Goal: Information Seeking & Learning: Learn about a topic

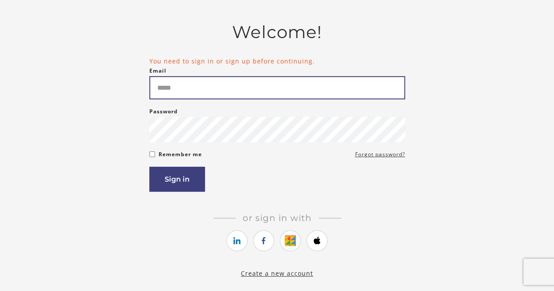
scroll to position [50, 0]
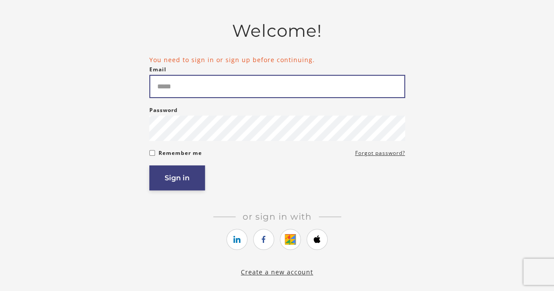
type input "**********"
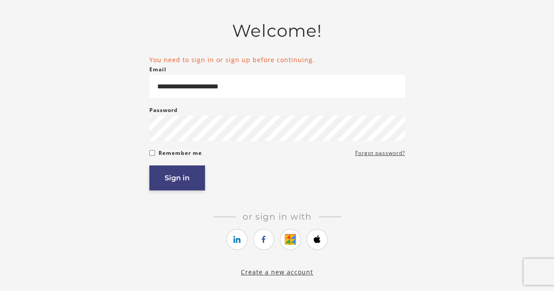
click at [199, 179] on button "Sign in" at bounding box center [177, 178] width 56 height 25
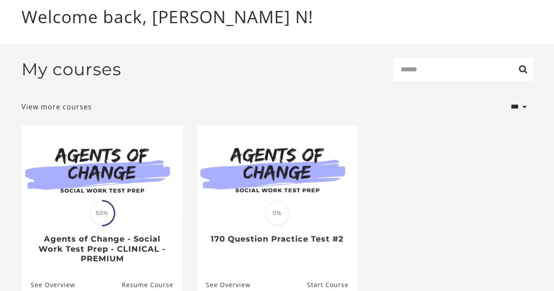
scroll to position [112, 0]
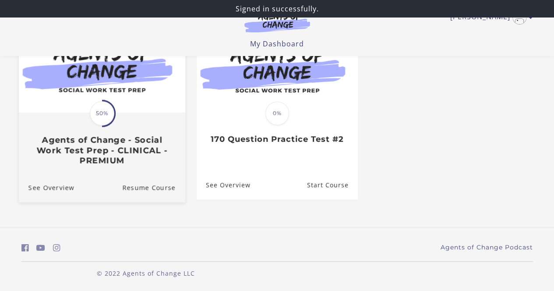
click at [152, 161] on h3 "Agents of Change - Social Work Test Prep - CLINICAL - PREMIUM" at bounding box center [101, 150] width 147 height 31
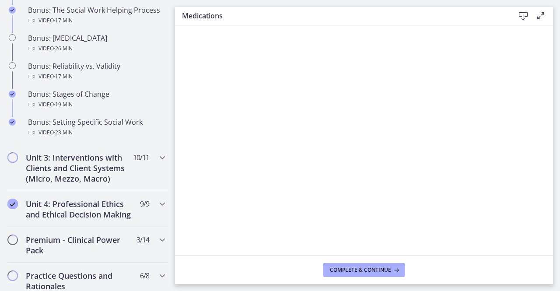
scroll to position [1033, 0]
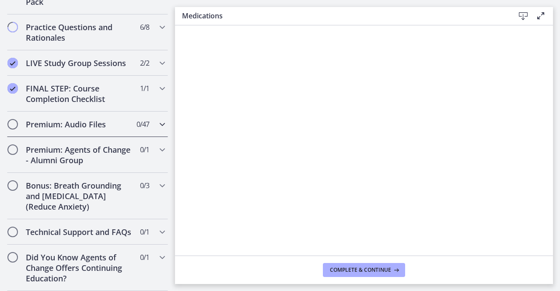
click at [15, 120] on span "Chapters" at bounding box center [12, 124] width 9 height 9
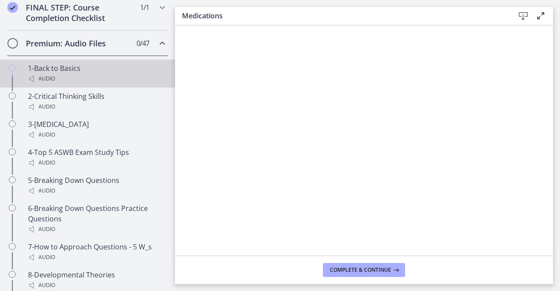
scroll to position [462, 0]
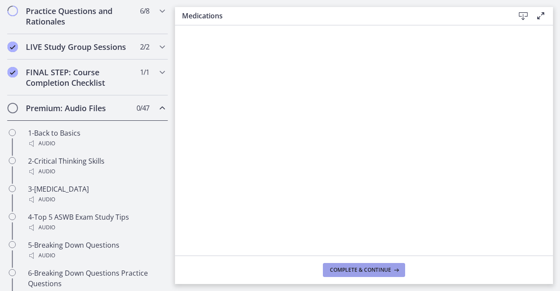
click at [373, 270] on span "Complete & continue" at bounding box center [360, 270] width 61 height 7
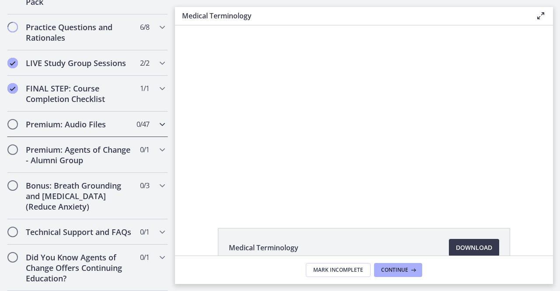
click at [11, 120] on span "Chapters" at bounding box center [12, 124] width 9 height 9
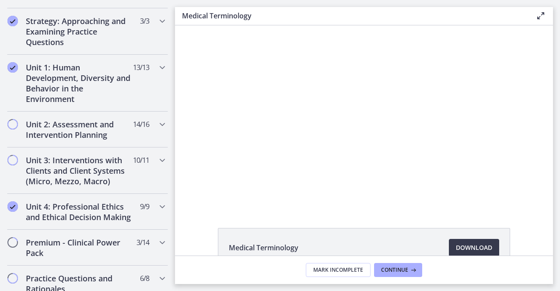
scroll to position [195, 0]
click at [110, 133] on h2 "Unit 2: Assessment and Intervention Planning" at bounding box center [79, 128] width 107 height 21
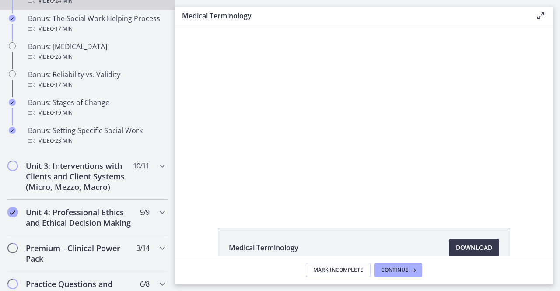
scroll to position [750, 0]
click at [87, 192] on h2 "Unit 3: Interventions with Clients and Client Systems (Micro, Mezzo, Macro)" at bounding box center [79, 176] width 107 height 32
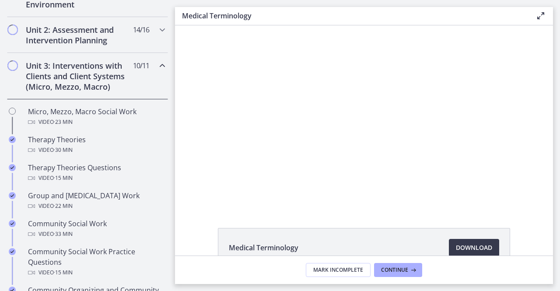
scroll to position [288, 0]
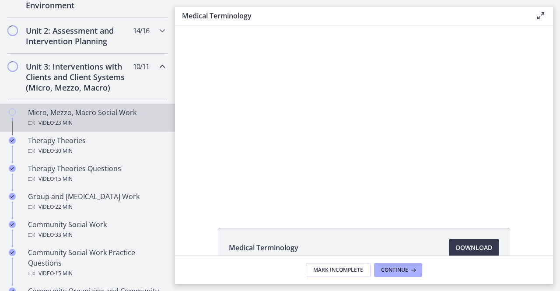
click at [86, 118] on div "Video · 23 min" at bounding box center [96, 123] width 137 height 11
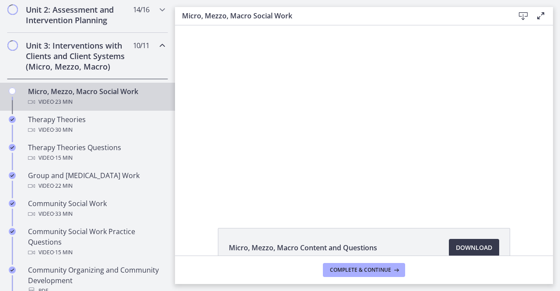
scroll to position [311, 0]
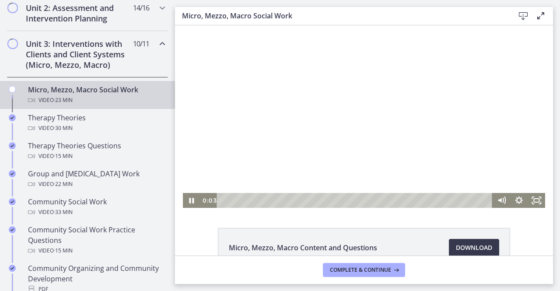
click at [344, 140] on div at bounding box center [364, 116] width 363 height 183
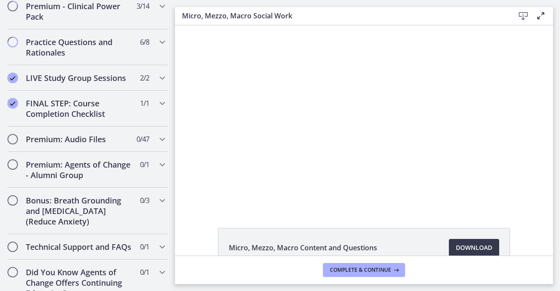
scroll to position [798, 0]
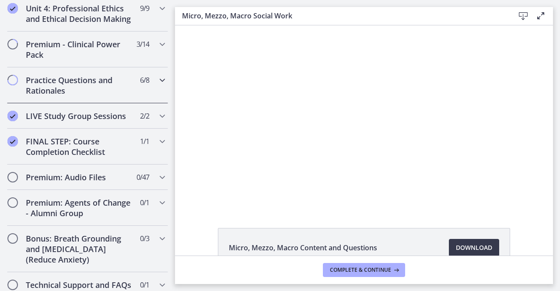
click at [125, 93] on h2 "Practice Questions and Rationales" at bounding box center [79, 85] width 107 height 21
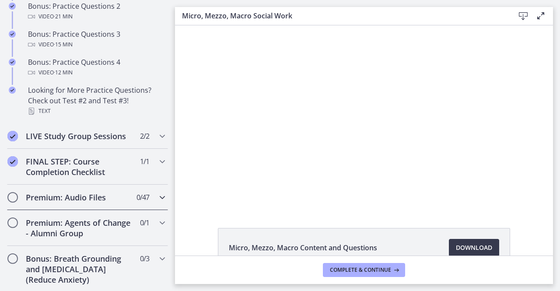
scroll to position [725, 0]
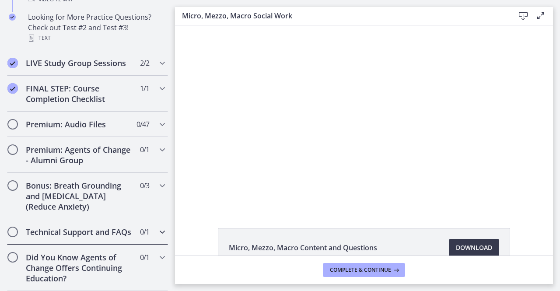
click at [144, 226] on div "Technical Support and FAQs 0 / 1 Completed" at bounding box center [87, 231] width 161 height 25
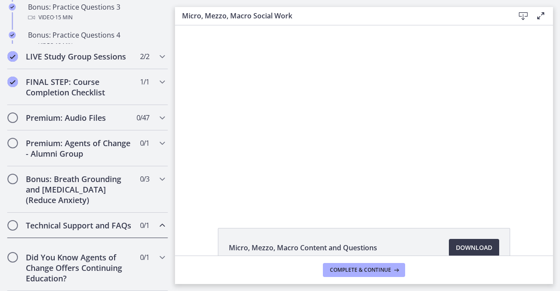
scroll to position [497, 0]
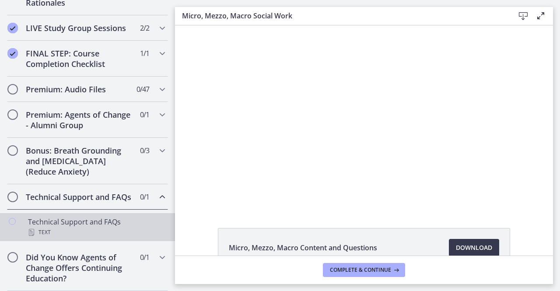
click at [109, 231] on div "Text" at bounding box center [96, 232] width 137 height 11
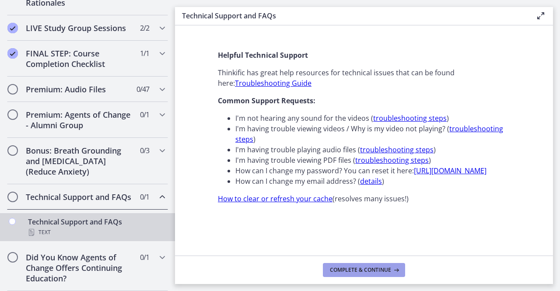
click at [339, 273] on span "Complete & continue" at bounding box center [360, 270] width 61 height 7
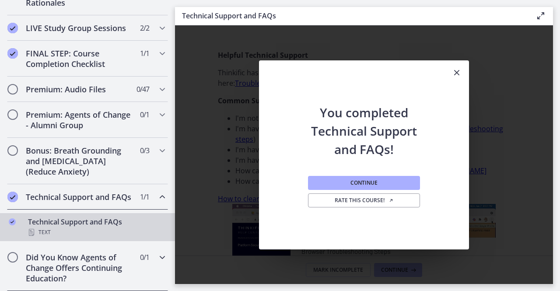
click at [126, 267] on div "Did You Know Agents of Change Offers Continuing Education? 0 / 1 Completed" at bounding box center [87, 268] width 161 height 46
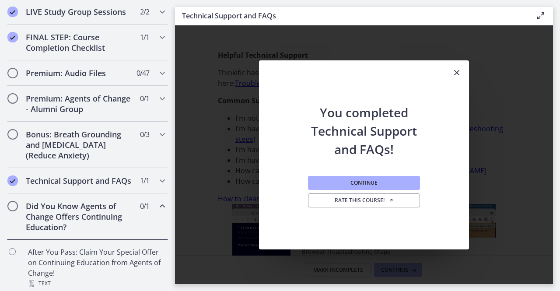
scroll to position [518, 0]
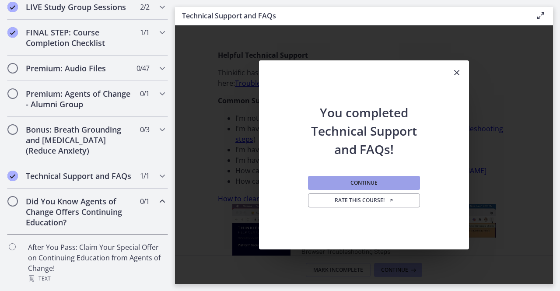
click at [380, 183] on button "Continue" at bounding box center [364, 183] width 112 height 14
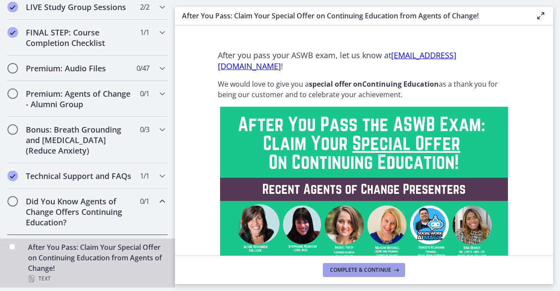
click at [377, 268] on span "Complete & continue" at bounding box center [360, 270] width 61 height 7
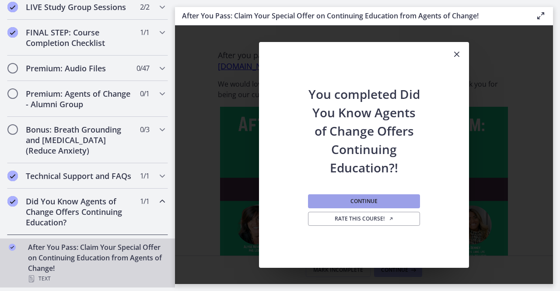
click at [336, 202] on button "Continue" at bounding box center [364, 201] width 112 height 14
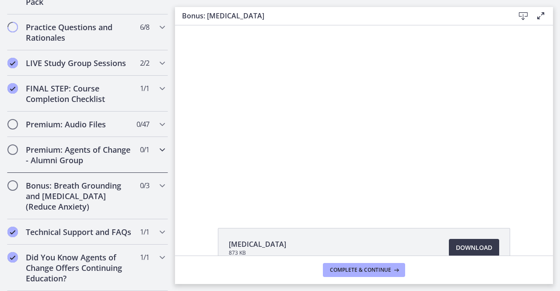
click at [150, 150] on div "Premium: Agents of Change - Alumni Group 0 / 1 Completed" at bounding box center [87, 155] width 161 height 36
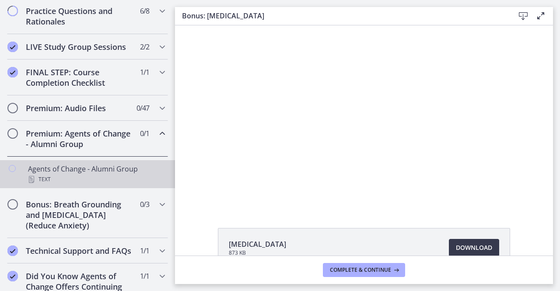
click at [128, 176] on div "Agents of Change - Alumni Group Text" at bounding box center [96, 174] width 137 height 21
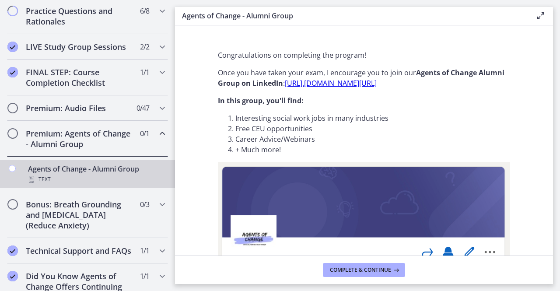
click at [313, 226] on div "Congratulations on completing the program! Once you have taken your exam, I enc…" at bounding box center [364, 149] width 306 height 213
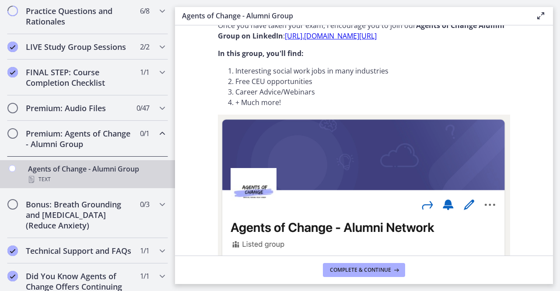
scroll to position [130, 0]
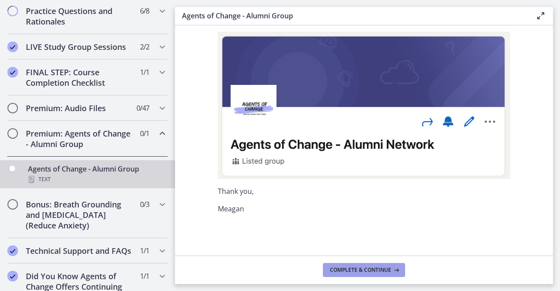
click at [346, 270] on span "Complete & continue" at bounding box center [360, 270] width 61 height 7
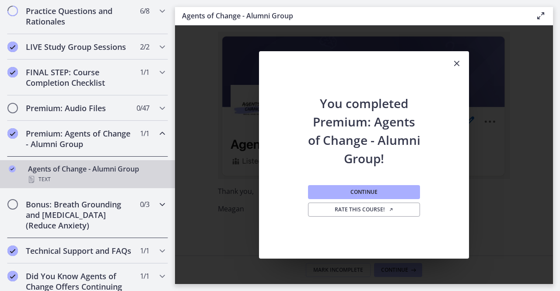
click at [143, 229] on div "Bonus: Breath Grounding and Guided Imagery (Reduce Anxiety) 0 / 3 Completed" at bounding box center [87, 215] width 161 height 46
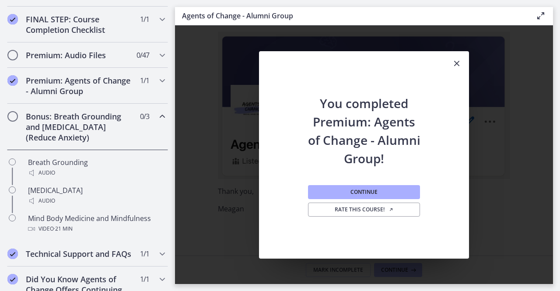
scroll to position [514, 0]
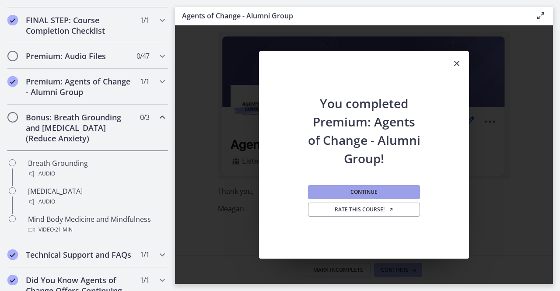
click at [338, 197] on button "Continue" at bounding box center [364, 192] width 112 height 14
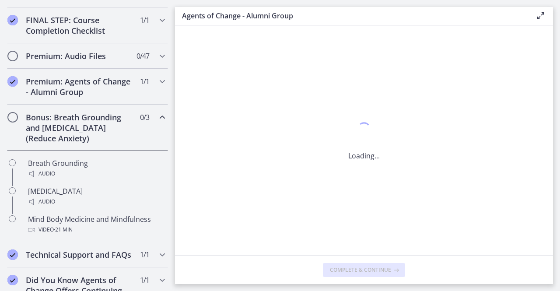
scroll to position [0, 0]
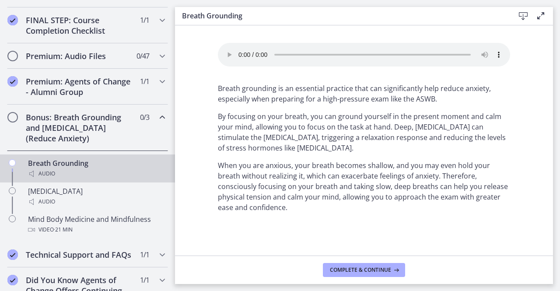
click at [114, 178] on div "Audio" at bounding box center [96, 174] width 137 height 11
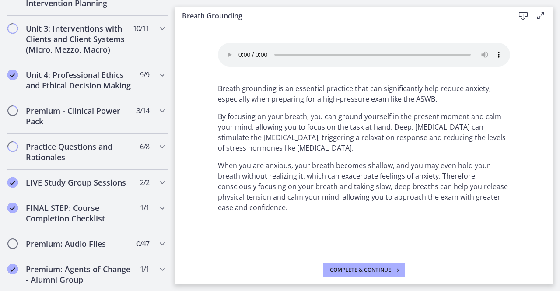
scroll to position [326, 0]
click at [144, 124] on div "Premium - Clinical Power Pack 3 / 14 Completed" at bounding box center [87, 117] width 161 height 36
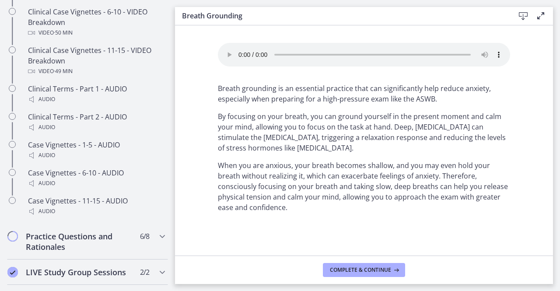
scroll to position [678, 0]
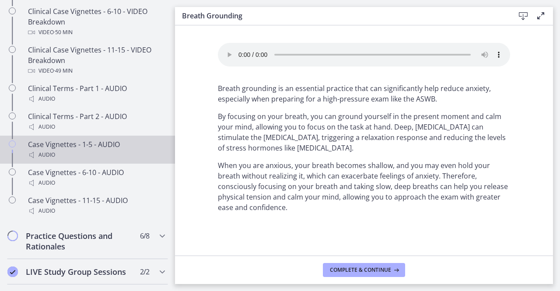
click at [131, 157] on div "Case Vignettes - 1-5 - AUDIO Audio" at bounding box center [96, 149] width 137 height 21
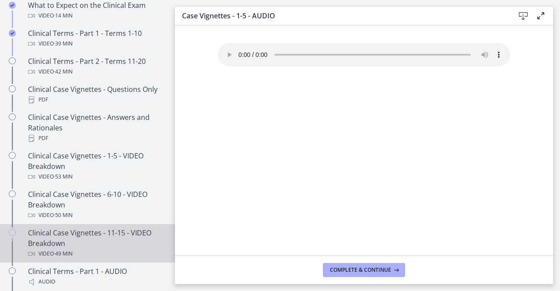
scroll to position [492, 0]
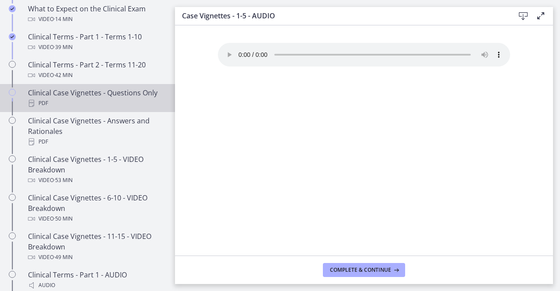
click at [107, 108] on div "PDF" at bounding box center [96, 103] width 137 height 11
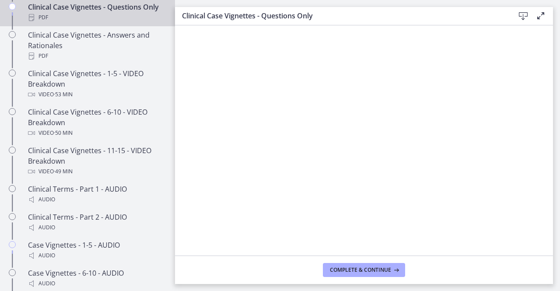
scroll to position [914, 0]
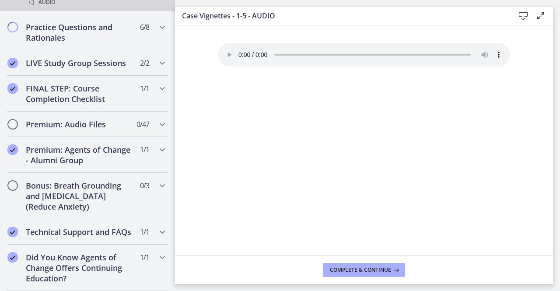
scroll to position [903, 0]
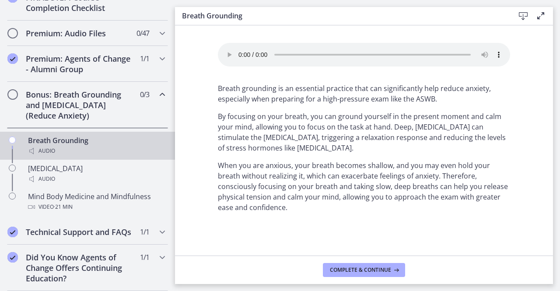
scroll to position [469, 0]
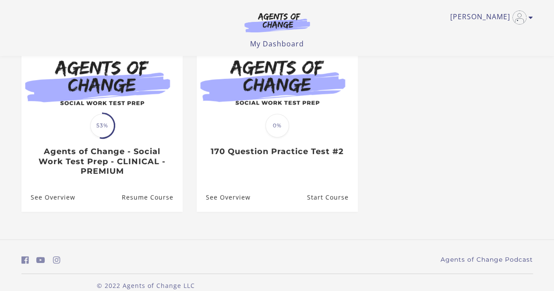
scroll to position [112, 0]
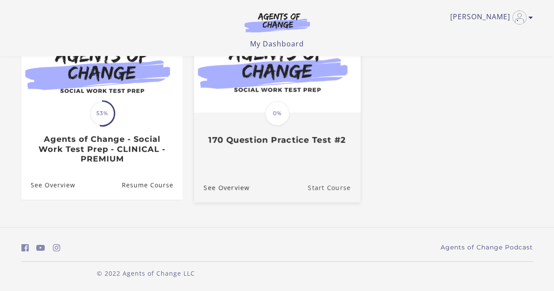
click at [341, 191] on link "Start Course" at bounding box center [333, 187] width 53 height 29
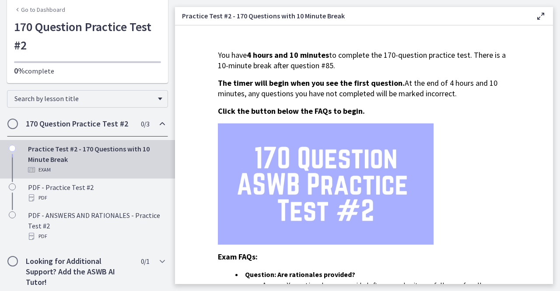
scroll to position [40, 0]
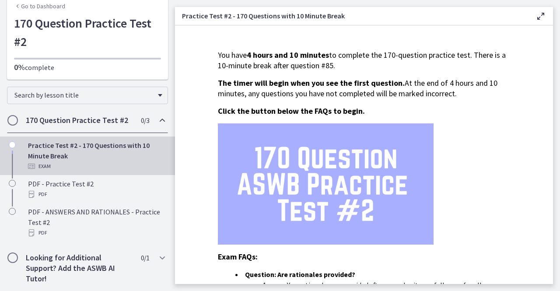
click at [90, 122] on h2 "170 Question Practice Test #2" at bounding box center [79, 120] width 107 height 11
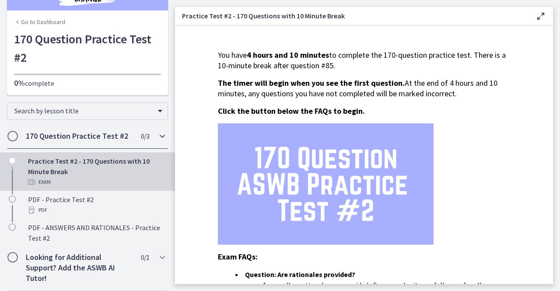
scroll to position [0, 0]
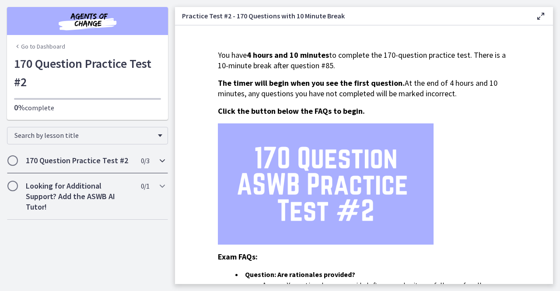
click at [139, 157] on div "170 Question Practice Test #2 0 / 3 Completed" at bounding box center [87, 160] width 161 height 25
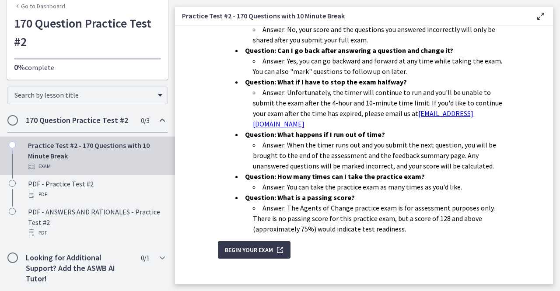
scroll to position [300, 0]
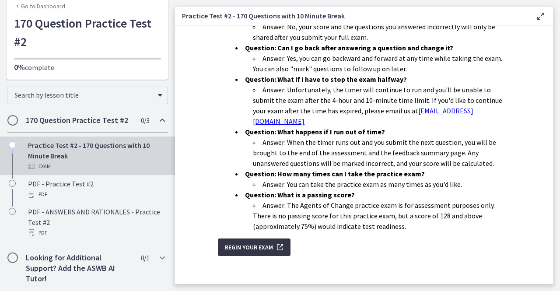
click at [282, 242] on icon "submit" at bounding box center [279, 247] width 12 height 11
